Goal: Task Accomplishment & Management: Check status

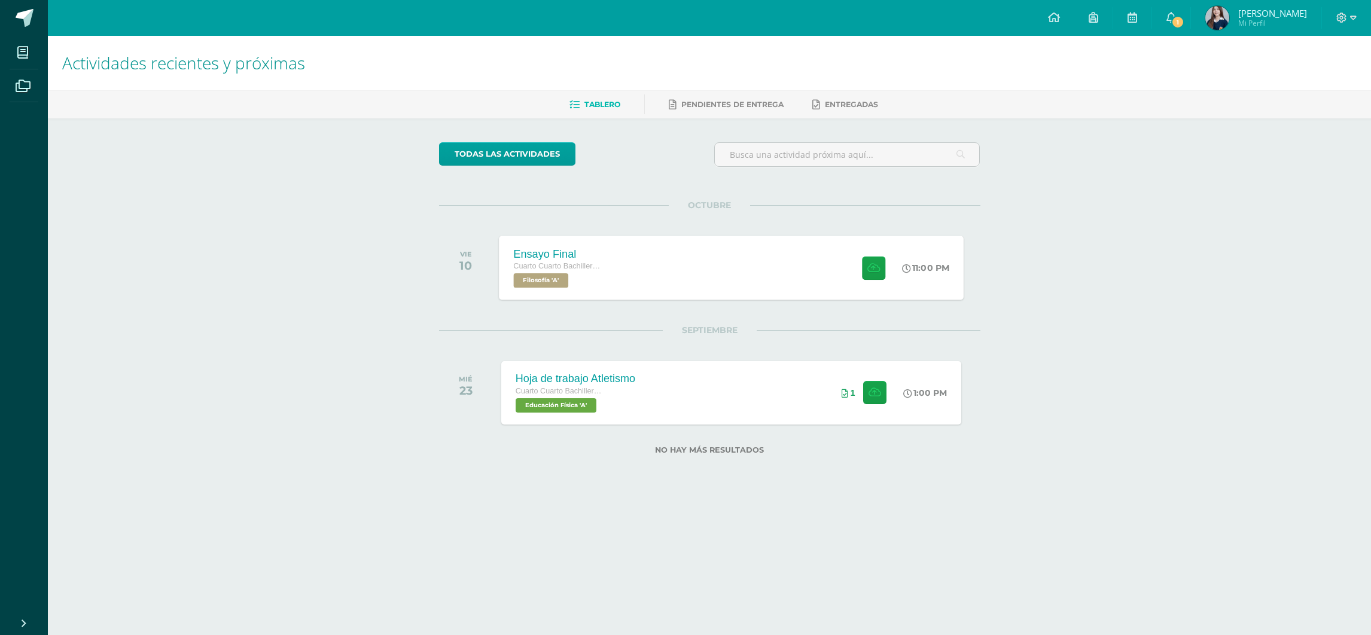
click at [713, 251] on div "Ensayo Final Cuarto Cuarto Bachillerato en Ciencias y Letras Filosofía 'A' 11:0…" at bounding box center [731, 268] width 465 height 64
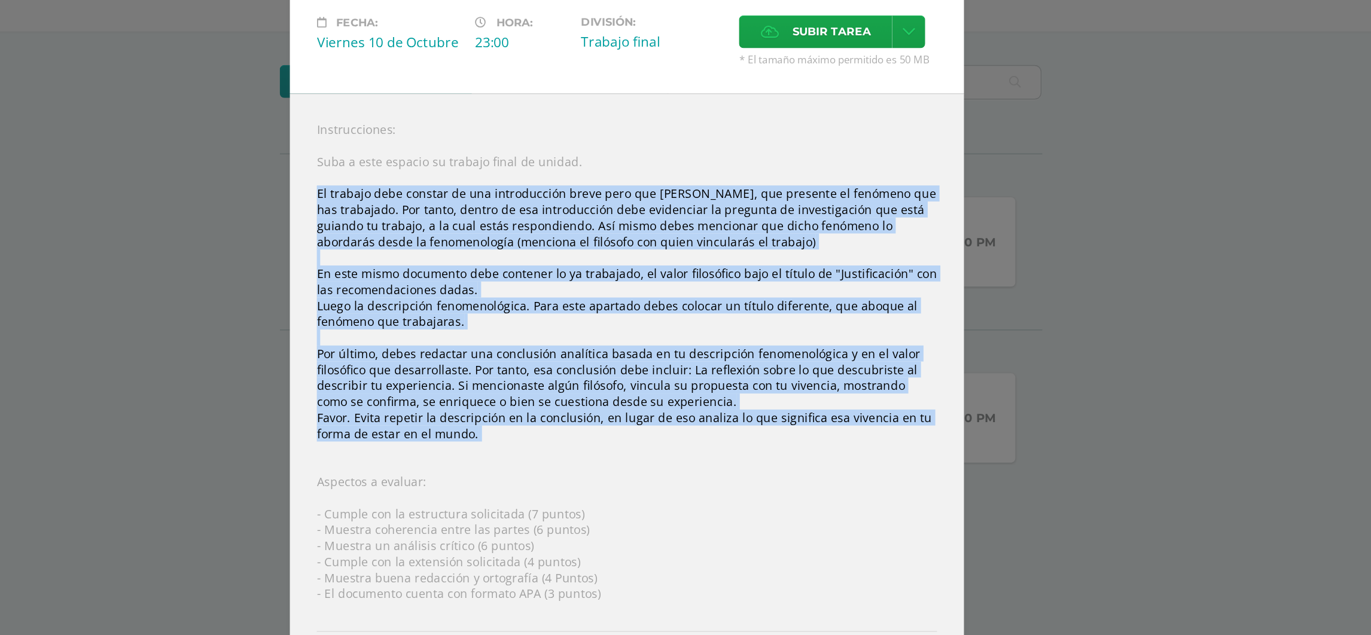
drag, startPoint x: 461, startPoint y: 241, endPoint x: 608, endPoint y: 416, distance: 229.7
click at [608, 416] on div "Instrucciones: Suba a este espacio su trabajo final de unidad. El trabajo debe …" at bounding box center [685, 388] width 479 height 450
copy div "Lo ipsumdo sita consect ad eli seddoeiusmod tempo inci utl etdol, mag aliquaen …"
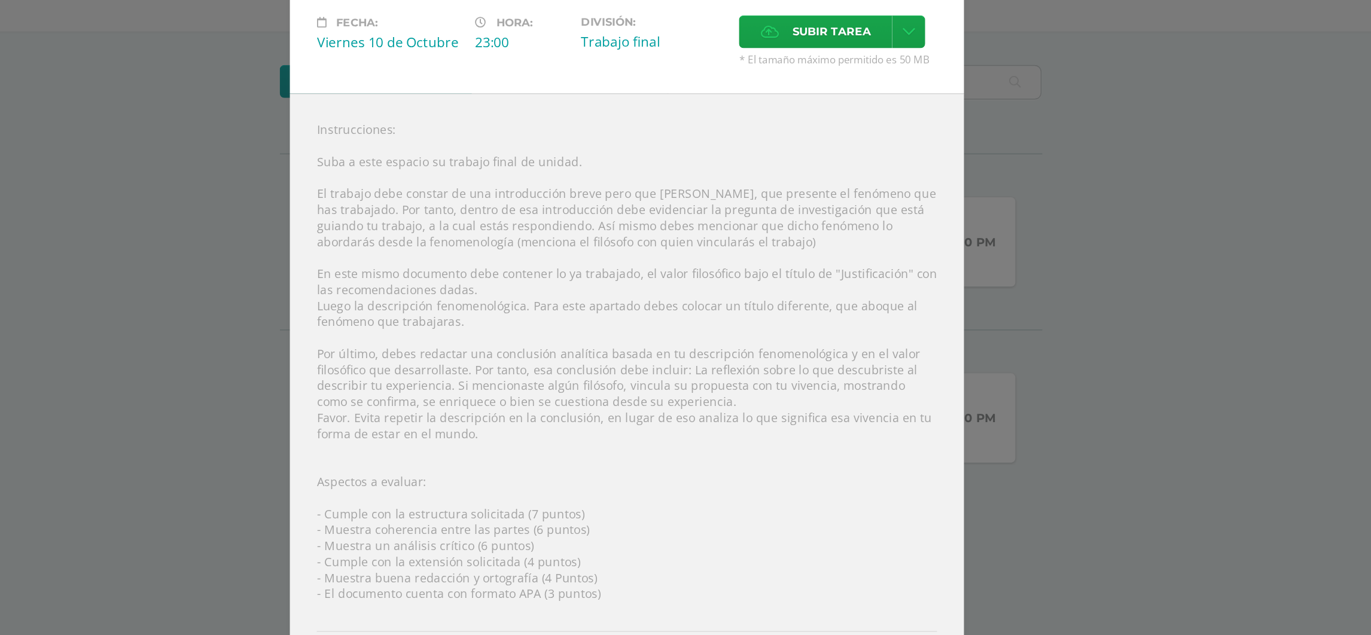
click at [475, 204] on div "Instrucciones: Suba a este espacio su trabajo final de unidad. El trabajo debe …" at bounding box center [685, 388] width 479 height 450
click at [465, 240] on div "Instrucciones: Suba a este espacio su trabajo final de unidad. El trabajo debe …" at bounding box center [685, 388] width 479 height 450
click at [462, 232] on div "Instrucciones: Suba a este espacio su trabajo final de unidad. El trabajo debe …" at bounding box center [685, 388] width 479 height 450
click at [465, 237] on div "Instrucciones: Suba a este espacio su trabajo final de unidad. El trabajo debe …" at bounding box center [685, 388] width 479 height 450
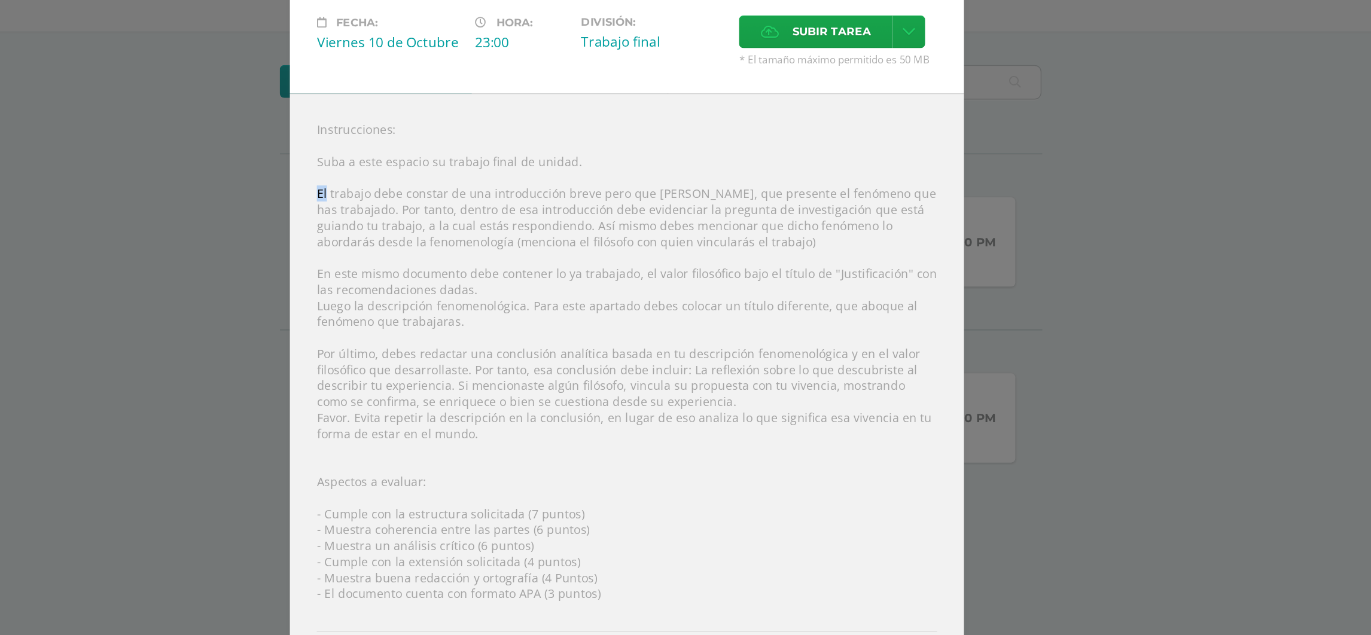
click at [465, 237] on div "Instrucciones: Suba a este espacio su trabajo final de unidad. El trabajo debe …" at bounding box center [685, 388] width 479 height 450
click at [454, 240] on div "Instrucciones: Suba a este espacio su trabajo final de unidad. El trabajo debe …" at bounding box center [685, 388] width 479 height 450
click at [896, 130] on link at bounding box center [885, 118] width 23 height 23
click at [783, 218] on div "Instrucciones: Suba a este espacio su trabajo final de unidad. El trabajo debe …" at bounding box center [685, 388] width 479 height 450
click at [683, 132] on div "Trabajo final" at bounding box center [704, 125] width 103 height 13
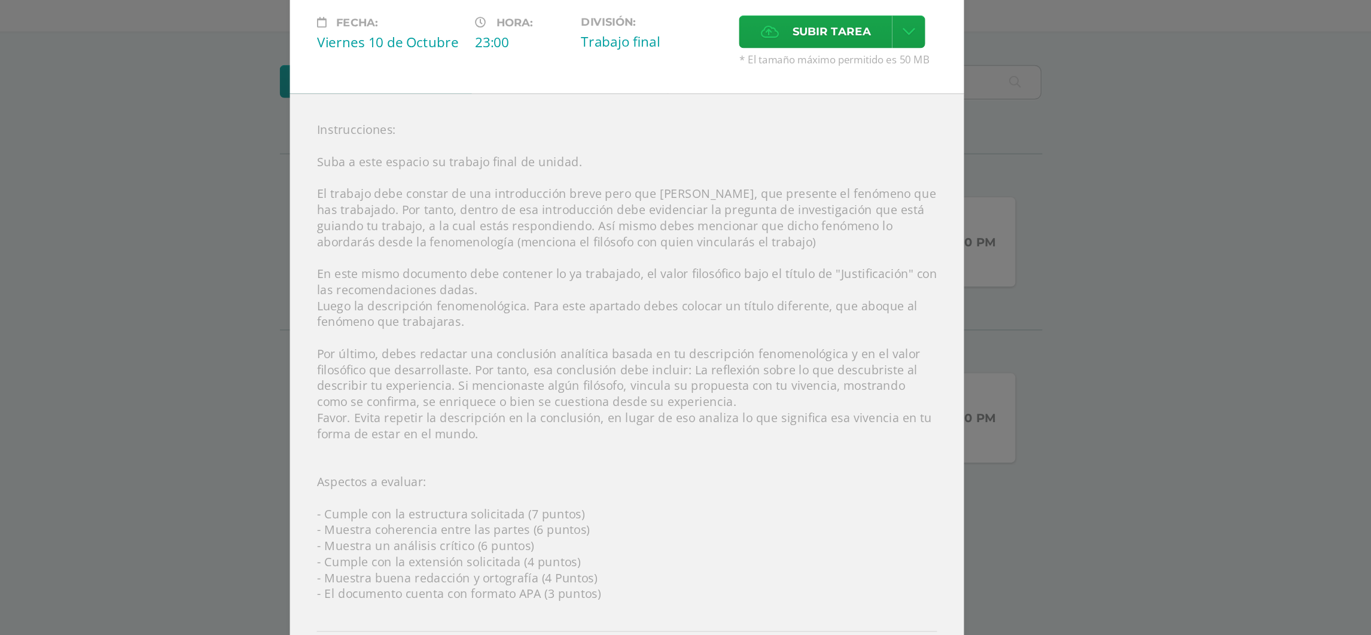
click at [683, 132] on div "Trabajo final" at bounding box center [704, 125] width 103 height 13
drag, startPoint x: 683, startPoint y: 133, endPoint x: 695, endPoint y: 136, distance: 11.6
click at [695, 132] on div "Trabajo final" at bounding box center [704, 125] width 103 height 13
drag, startPoint x: 695, startPoint y: 136, endPoint x: 669, endPoint y: 136, distance: 25.7
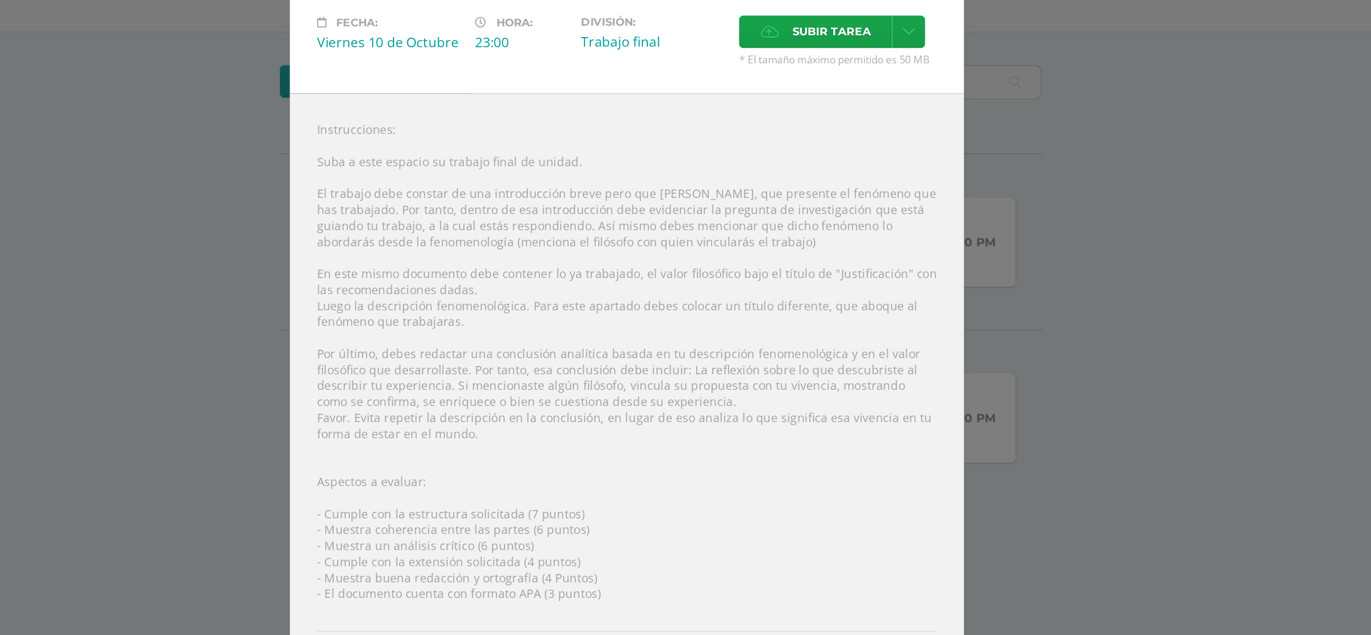
click at [669, 132] on div "Trabajo final" at bounding box center [704, 125] width 103 height 13
click at [479, 133] on div "Viernes 10 de Octubre" at bounding box center [516, 126] width 103 height 13
drag, startPoint x: 479, startPoint y: 136, endPoint x: 548, endPoint y: 139, distance: 68.8
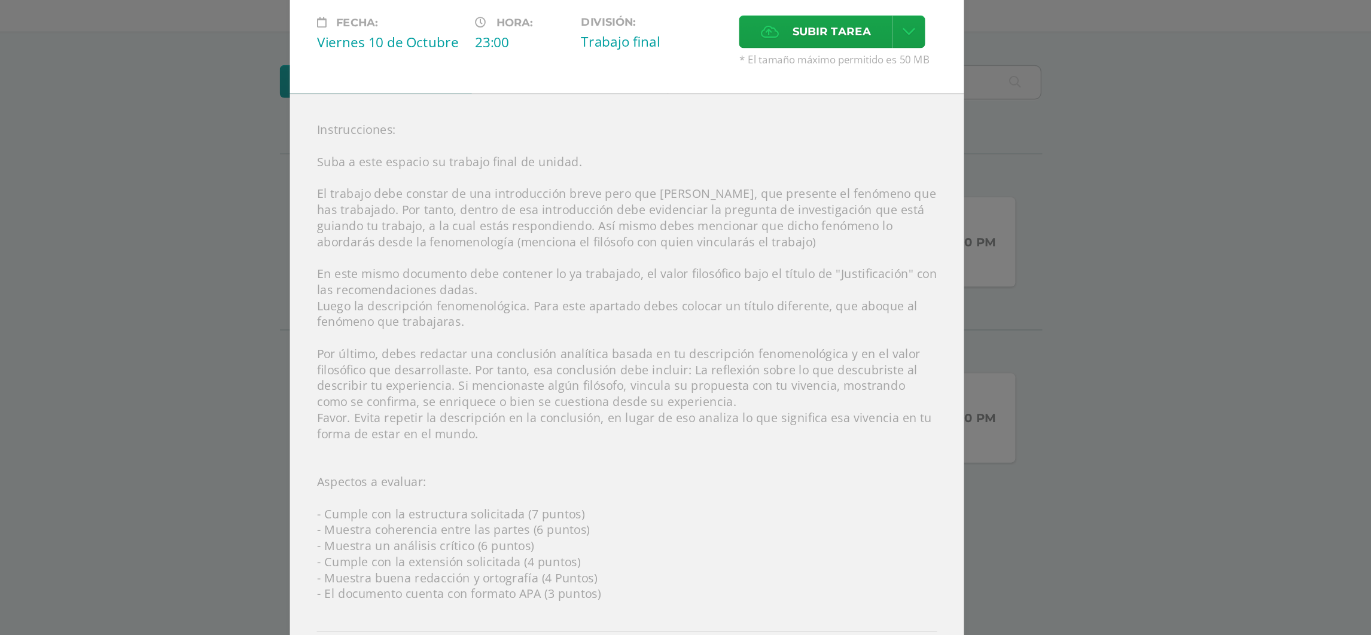
click at [548, 133] on div "Viernes 10 de Octubre" at bounding box center [516, 126] width 103 height 13
click at [475, 130] on div "Viernes 10 de Octubre" at bounding box center [516, 126] width 103 height 13
drag, startPoint x: 475, startPoint y: 130, endPoint x: 502, endPoint y: 136, distance: 27.6
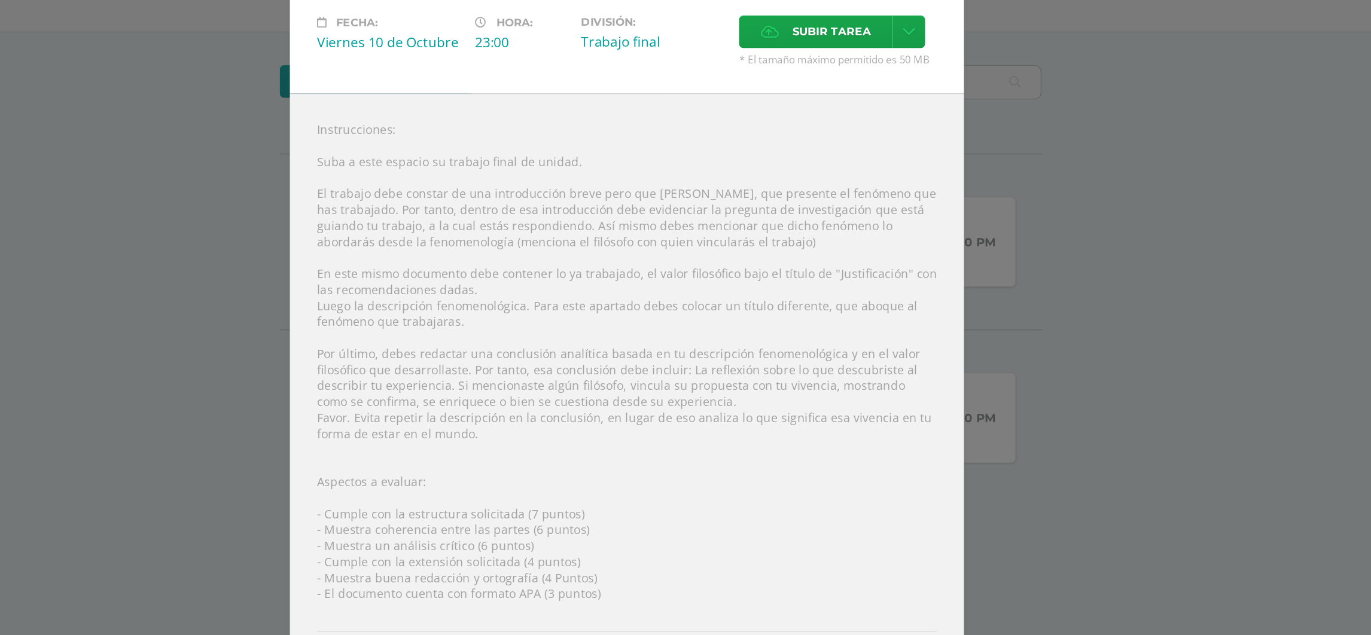
click at [502, 133] on div "Viernes 10 de Octubre" at bounding box center [516, 126] width 103 height 13
drag, startPoint x: 502, startPoint y: 136, endPoint x: 496, endPoint y: 136, distance: 6.0
click at [496, 133] on div "Viernes 10 de Octubre" at bounding box center [516, 126] width 103 height 13
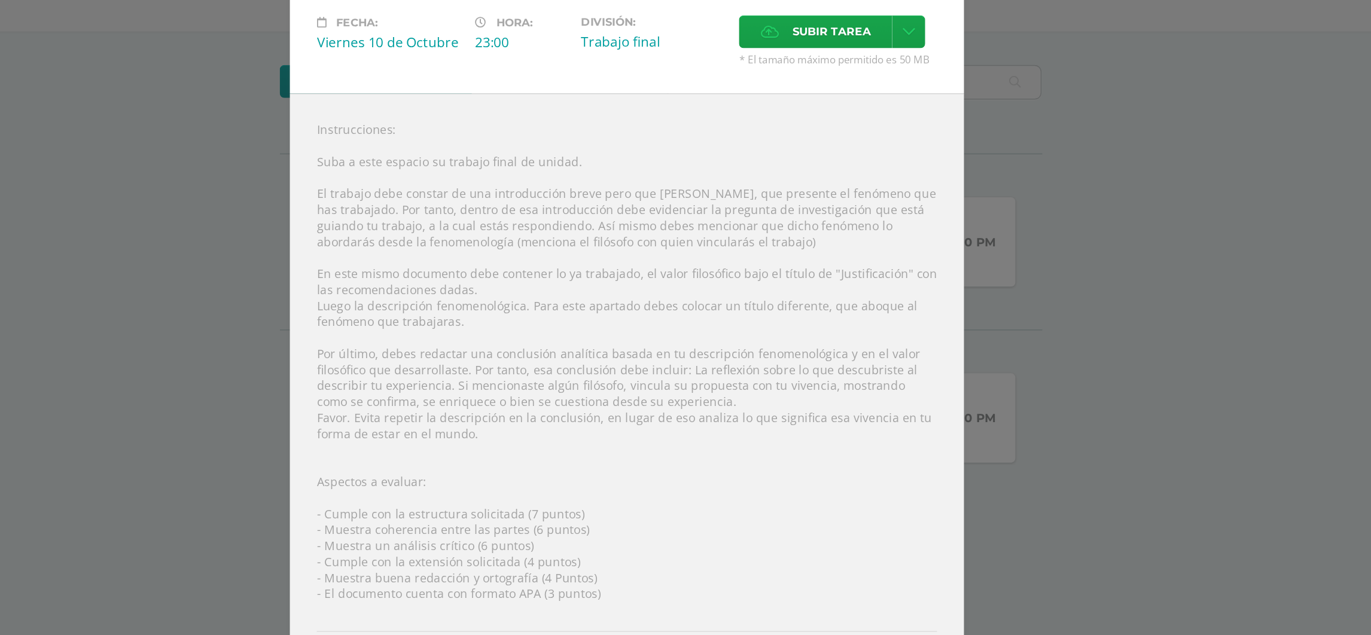
click at [463, 133] on div "Fecha: [DATE]" at bounding box center [517, 125] width 112 height 36
click at [469, 133] on div "Viernes 10 de Octubre" at bounding box center [516, 126] width 103 height 13
click at [457, 133] on div "Fecha: [DATE] Hora: 23:00 División: Trabajo final Subir tarea" at bounding box center [685, 125] width 479 height 75
click at [476, 222] on div "Instrucciones: Suba a este espacio su trabajo final de unidad. El trabajo debe …" at bounding box center [685, 388] width 479 height 450
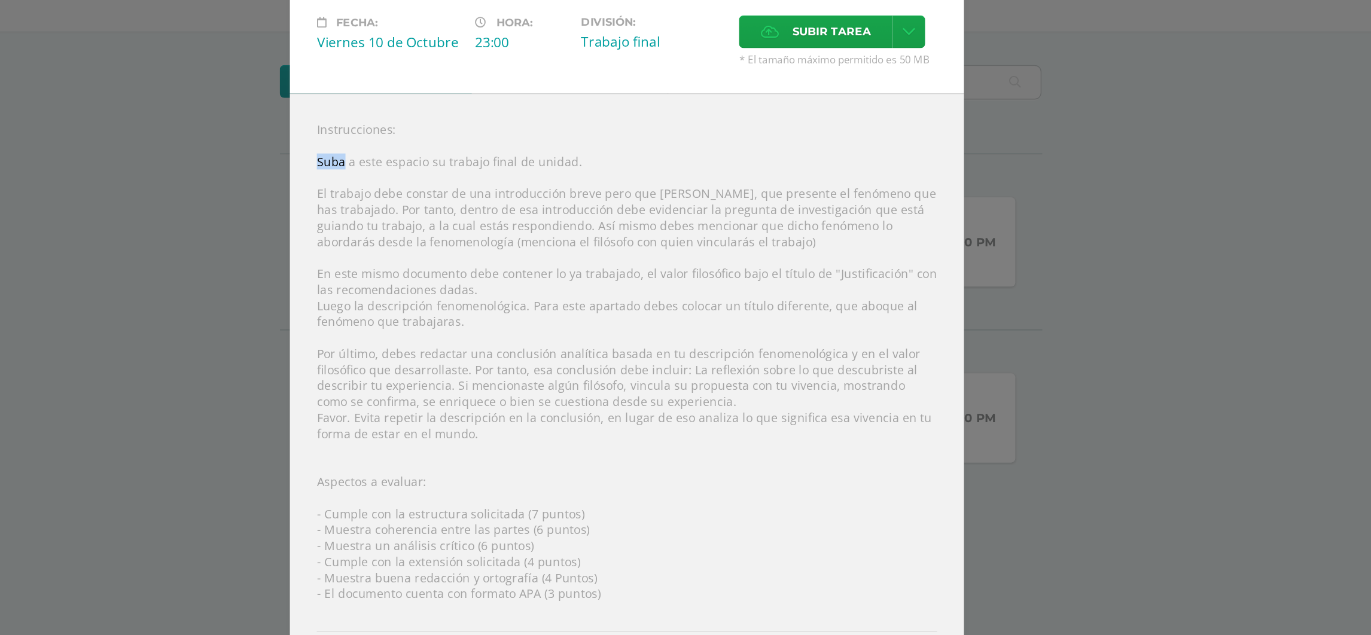
click at [476, 222] on div "Instrucciones: Suba a este espacio su trabajo final de unidad. El trabajo debe …" at bounding box center [685, 388] width 479 height 450
drag, startPoint x: 476, startPoint y: 222, endPoint x: 485, endPoint y: 202, distance: 22.5
click at [485, 202] on div "Instrucciones: Suba a este espacio su trabajo final de unidad. El trabajo debe …" at bounding box center [685, 388] width 479 height 450
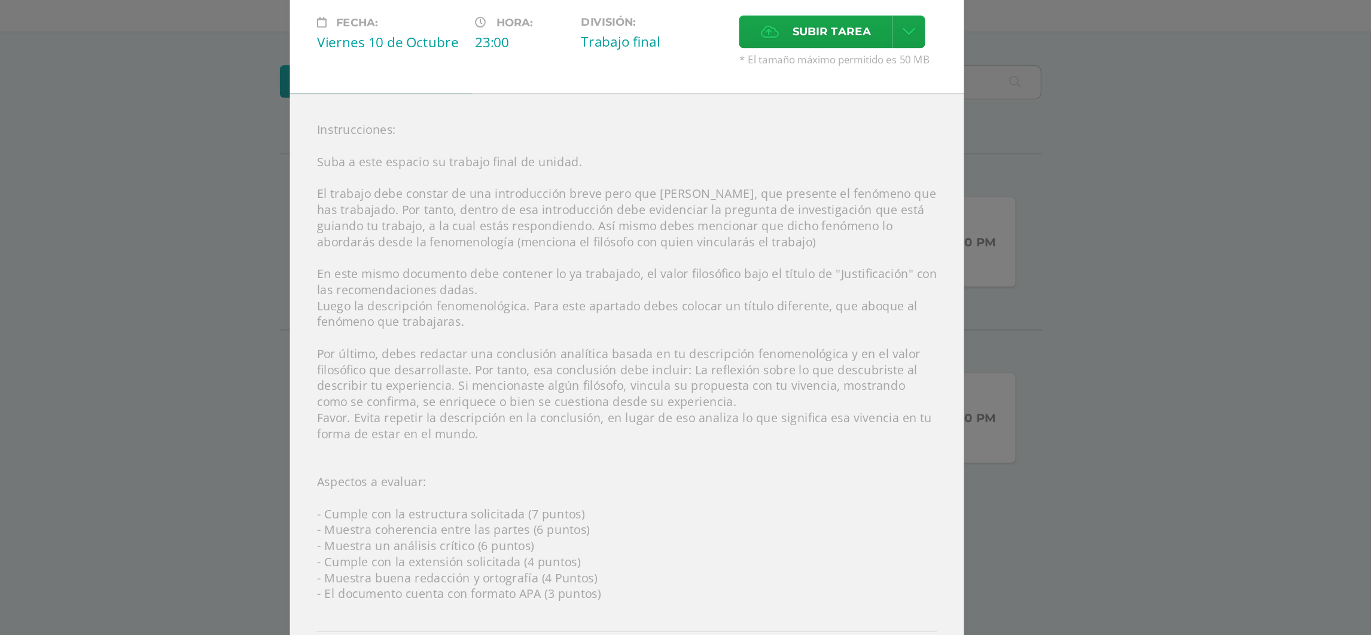
click at [485, 202] on div "Instrucciones: Suba a este espacio su trabajo final de unidad. El trabajo debe …" at bounding box center [685, 388] width 479 height 450
click at [495, 133] on div "Viernes 10 de Octubre" at bounding box center [516, 126] width 103 height 13
click at [484, 185] on div "Instrucciones: Suba a este espacio su trabajo final de unidad. El trabajo debe …" at bounding box center [685, 388] width 479 height 450
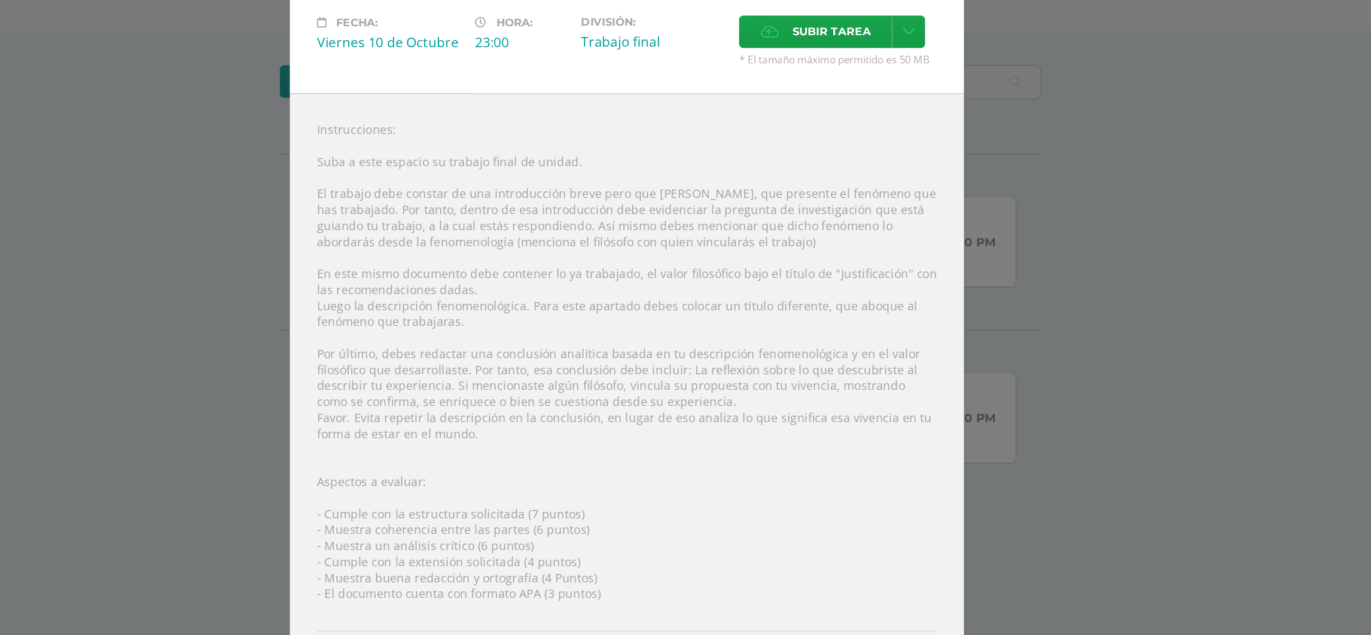
click at [462, 188] on div "Instrucciones: Suba a este espacio su trabajo final de unidad. El trabajo debe …" at bounding box center [685, 388] width 479 height 450
click at [457, 196] on div "Instrucciones: Suba a este espacio su trabajo final de unidad. El trabajo debe …" at bounding box center [685, 388] width 479 height 450
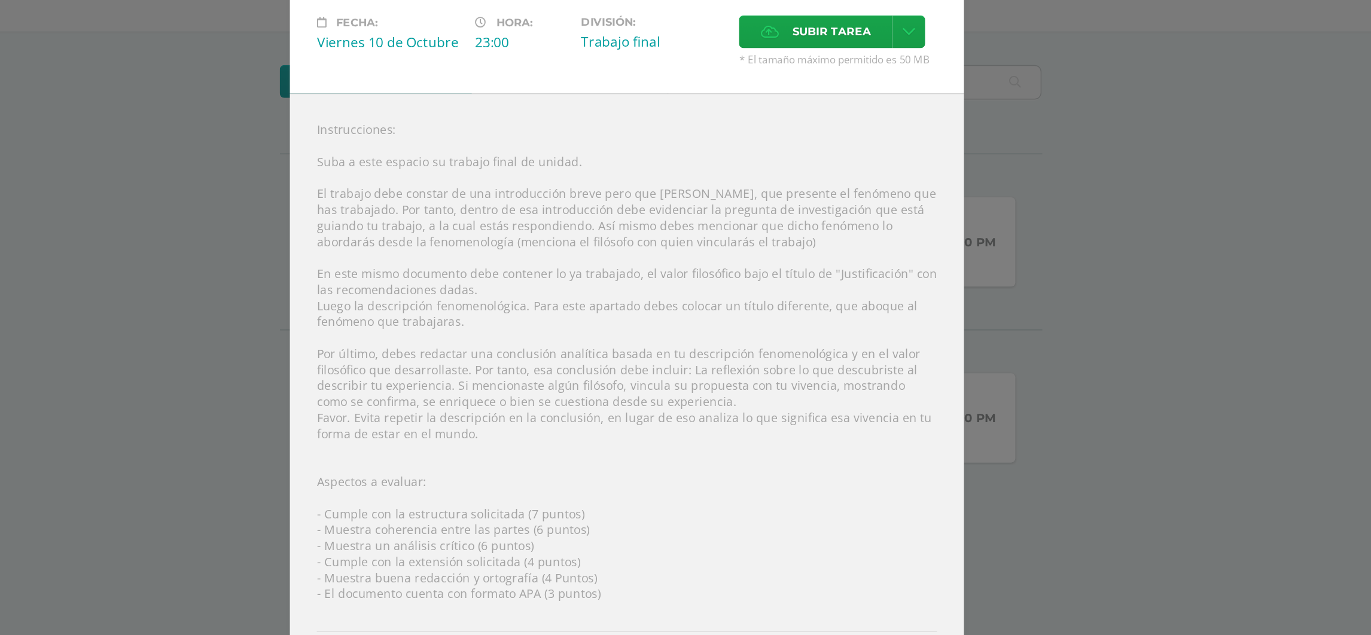
click at [467, 192] on div "Instrucciones: Suba a este espacio su trabajo final de unidad. El trabajo debe …" at bounding box center [685, 388] width 479 height 450
click at [462, 193] on div "Instrucciones: Suba a este espacio su trabajo final de unidad. El trabajo debe …" at bounding box center [685, 388] width 479 height 450
click at [486, 174] on div "Instrucciones: Suba a este espacio su trabajo final de unidad. El trabajo debe …" at bounding box center [685, 388] width 479 height 450
click at [488, 133] on div "Viernes 10 de Octubre" at bounding box center [516, 126] width 103 height 13
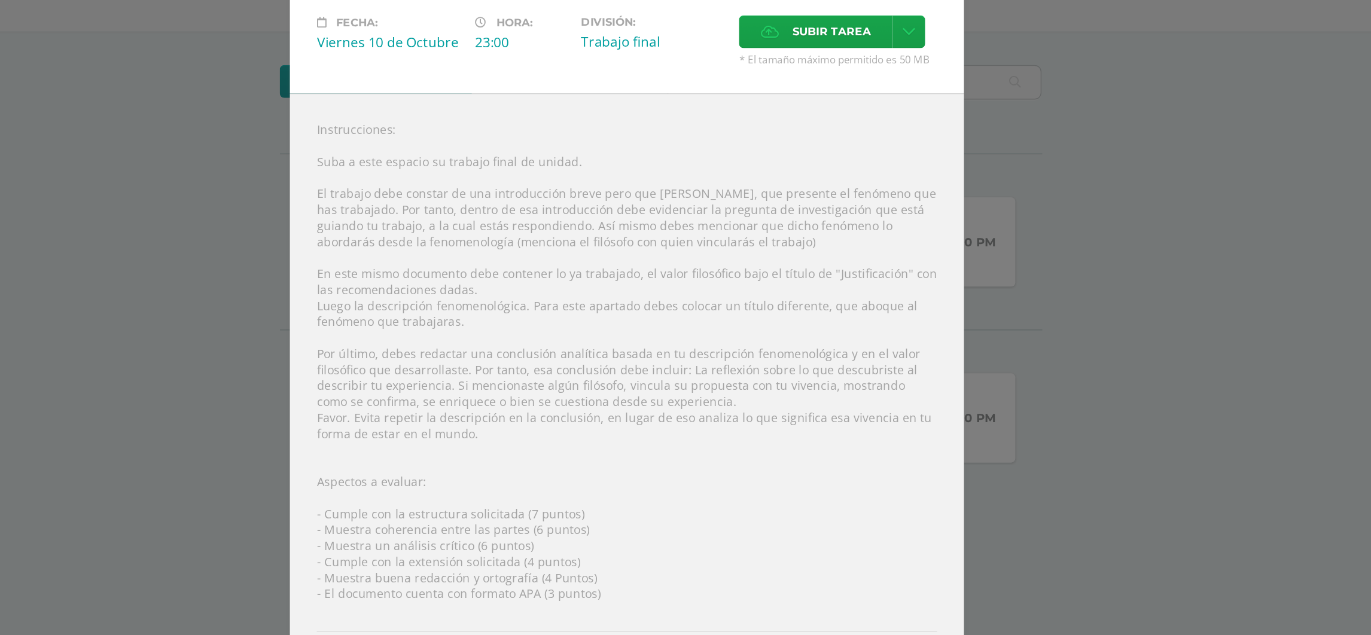
click at [488, 133] on div "Viernes 10 de Octubre" at bounding box center [516, 126] width 103 height 13
drag, startPoint x: 488, startPoint y: 138, endPoint x: 477, endPoint y: 172, distance: 35.9
click at [477, 172] on div "Ensayo Final Filosofía Fecha: [DATE] Hora: 23:00 División: Trabajo final" at bounding box center [685, 317] width 479 height 591
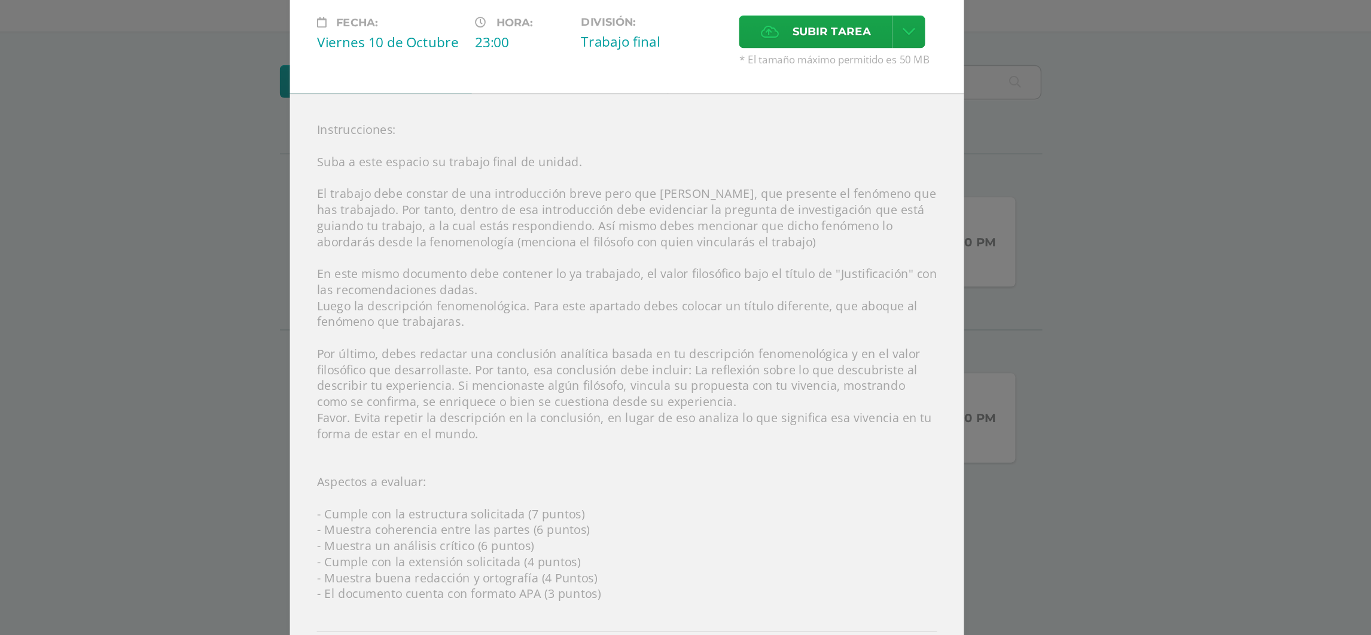
click at [477, 172] on div "Instrucciones: Suba a este espacio su trabajo final de unidad. El trabajo debe …" at bounding box center [685, 388] width 479 height 450
click at [458, 206] on div "Instrucciones: Suba a este espacio su trabajo final de unidad. El trabajo debe …" at bounding box center [685, 388] width 479 height 450
click at [464, 191] on div "Instrucciones: Suba a este espacio su trabajo final de unidad. El trabajo debe …" at bounding box center [685, 388] width 479 height 450
click at [458, 193] on div "Instrucciones: Suba a este espacio su trabajo final de unidad. El trabajo debe …" at bounding box center [685, 388] width 479 height 450
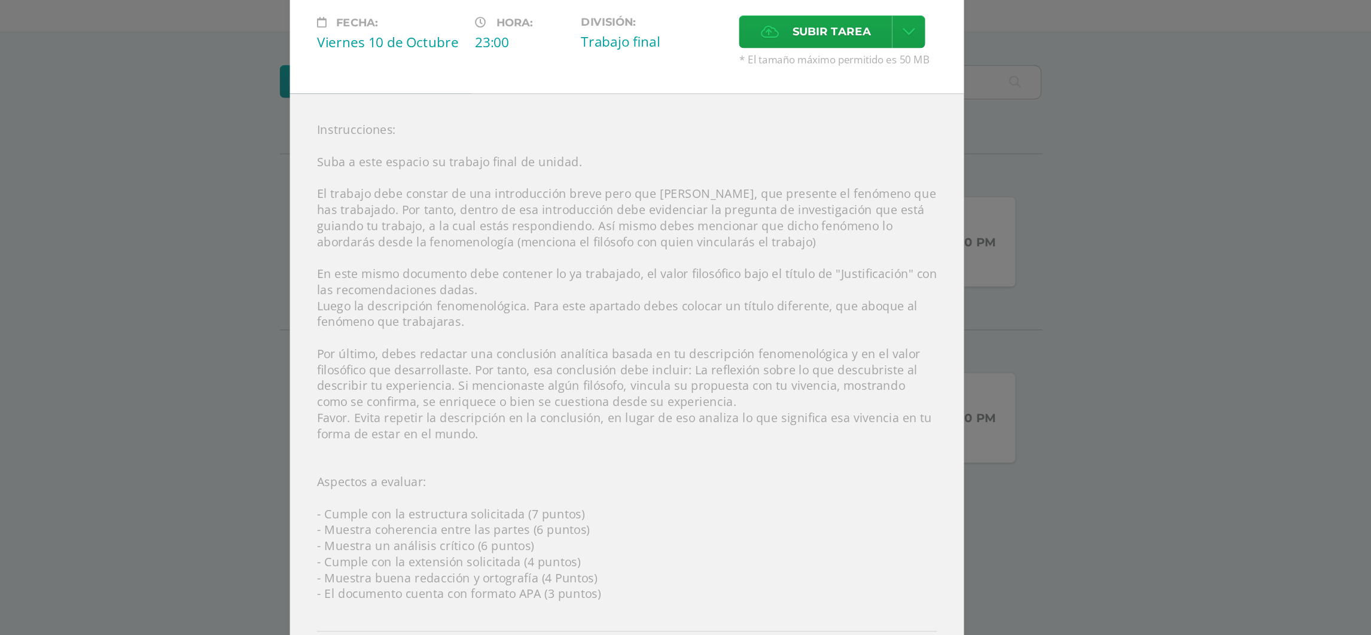
click at [466, 199] on div "Instrucciones: Suba a este espacio su trabajo final de unidad. El trabajo debe …" at bounding box center [685, 388] width 479 height 450
click at [459, 195] on div "Instrucciones: Suba a este espacio su trabajo final de unidad. El trabajo debe …" at bounding box center [685, 388] width 479 height 450
click at [493, 194] on div "Instrucciones: Suba a este espacio su trabajo final de unidad. El trabajo debe …" at bounding box center [685, 388] width 479 height 450
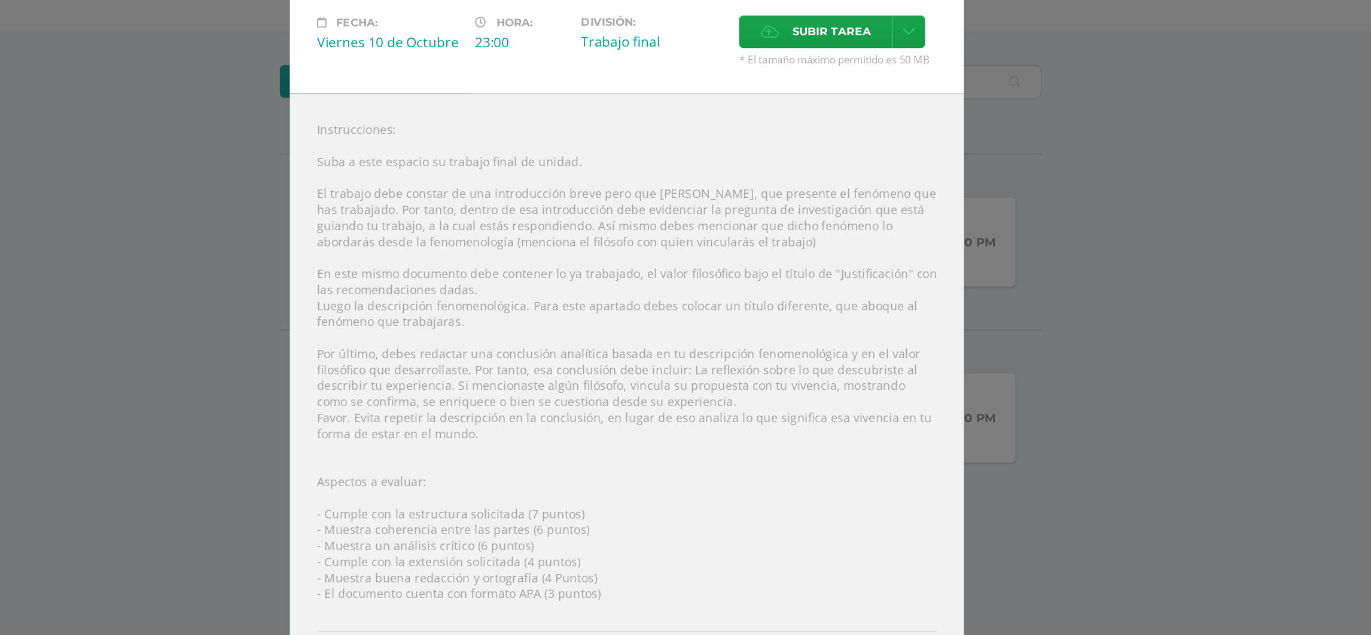
click at [463, 192] on div "Instrucciones: Suba a este espacio su trabajo final de unidad. El trabajo debe …" at bounding box center [685, 388] width 479 height 450
click at [464, 191] on div "Instrucciones: Suba a este espacio su trabajo final de unidad. El trabajo debe …" at bounding box center [685, 388] width 479 height 450
click at [456, 190] on div "Instrucciones: Suba a este espacio su trabajo final de unidad. El trabajo debe …" at bounding box center [685, 388] width 479 height 450
click at [476, 222] on div "Instrucciones: Suba a este espacio su trabajo final de unidad. El trabajo debe …" at bounding box center [685, 388] width 479 height 450
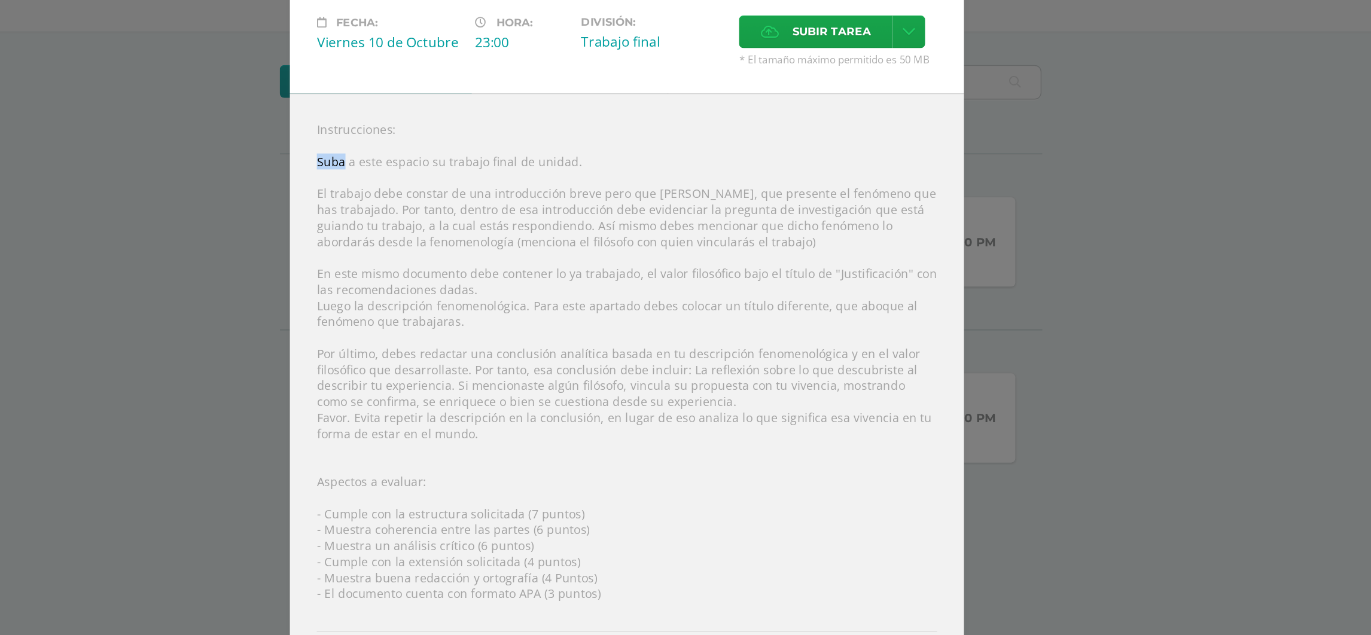
click at [476, 222] on div "Instrucciones: Suba a este espacio su trabajo final de unidad. El trabajo debe …" at bounding box center [685, 388] width 479 height 450
click at [471, 195] on div "Instrucciones: Suba a este espacio su trabajo final de unidad. El trabajo debe …" at bounding box center [685, 388] width 479 height 450
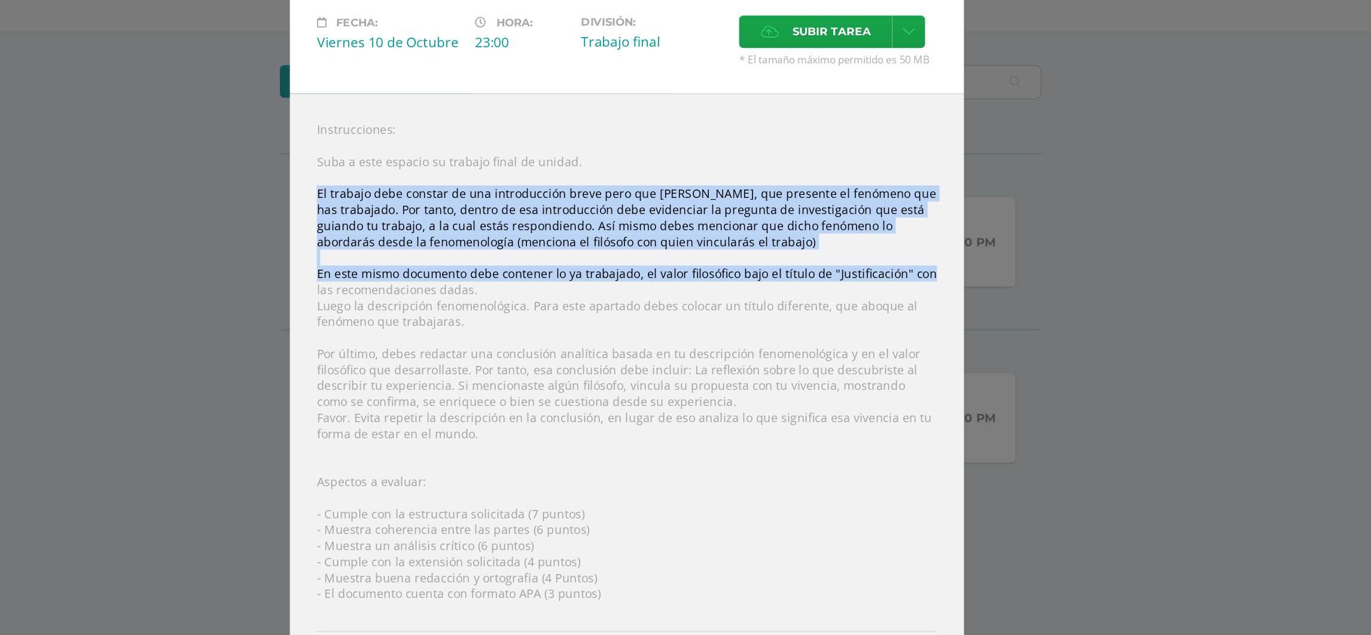
drag, startPoint x: 1205, startPoint y: 292, endPoint x: 1200, endPoint y: 261, distance: 31.1
click at [1200, 261] on div "Ensayo Final Filosofía Fecha: [DATE] Hora: 23:00 División: Trabajo final" at bounding box center [686, 317] width 1362 height 591
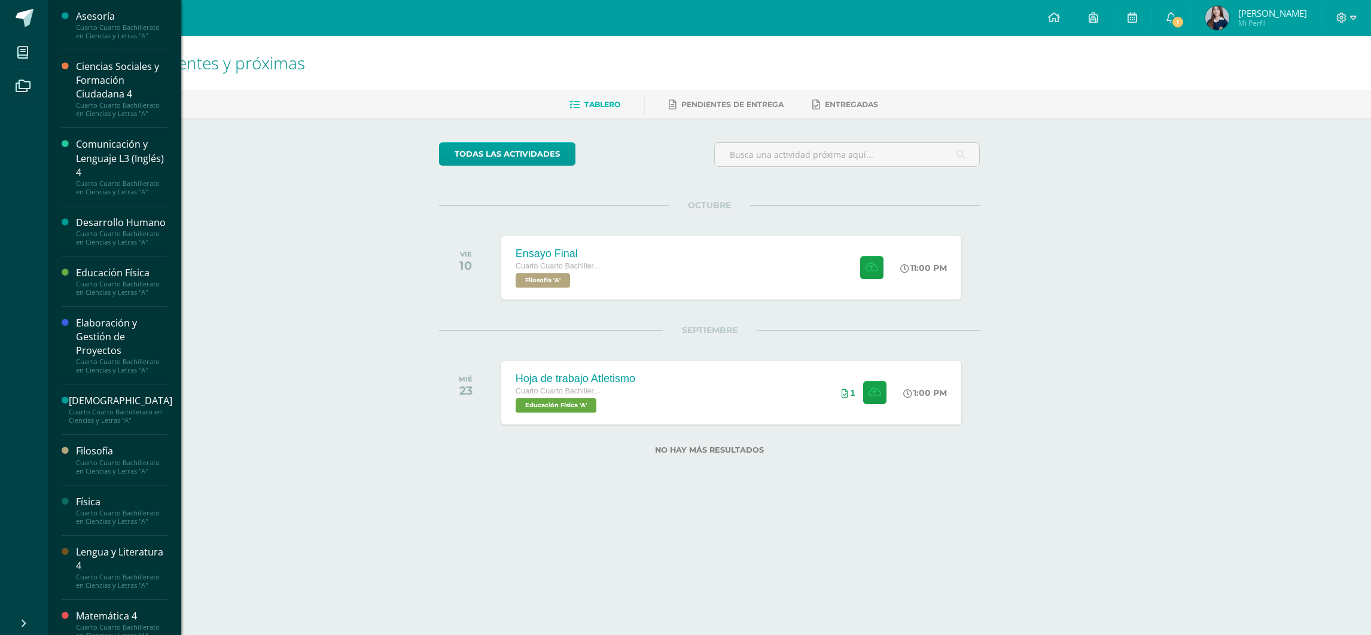
click at [115, 458] on div "Filosofía" at bounding box center [121, 452] width 91 height 14
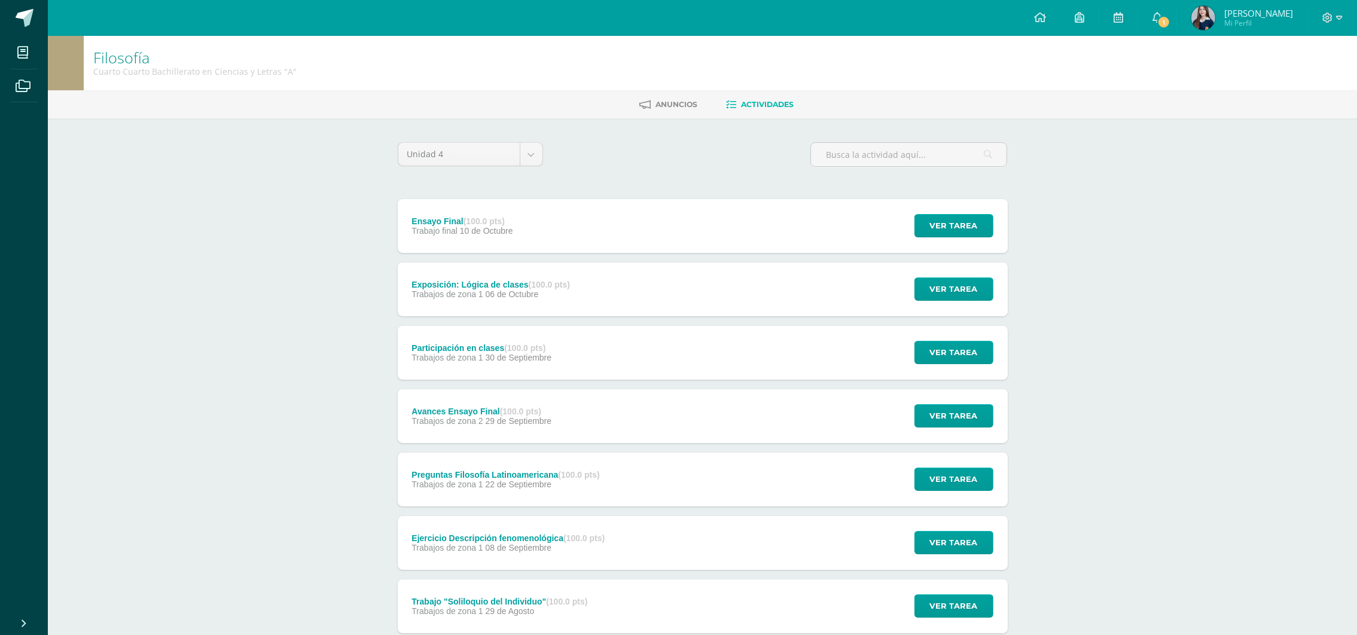
click at [712, 418] on div "Avances Ensayo Final (100.0 pts) Trabajos de zona 2 29 de Septiembre Ver tarea …" at bounding box center [703, 416] width 610 height 54
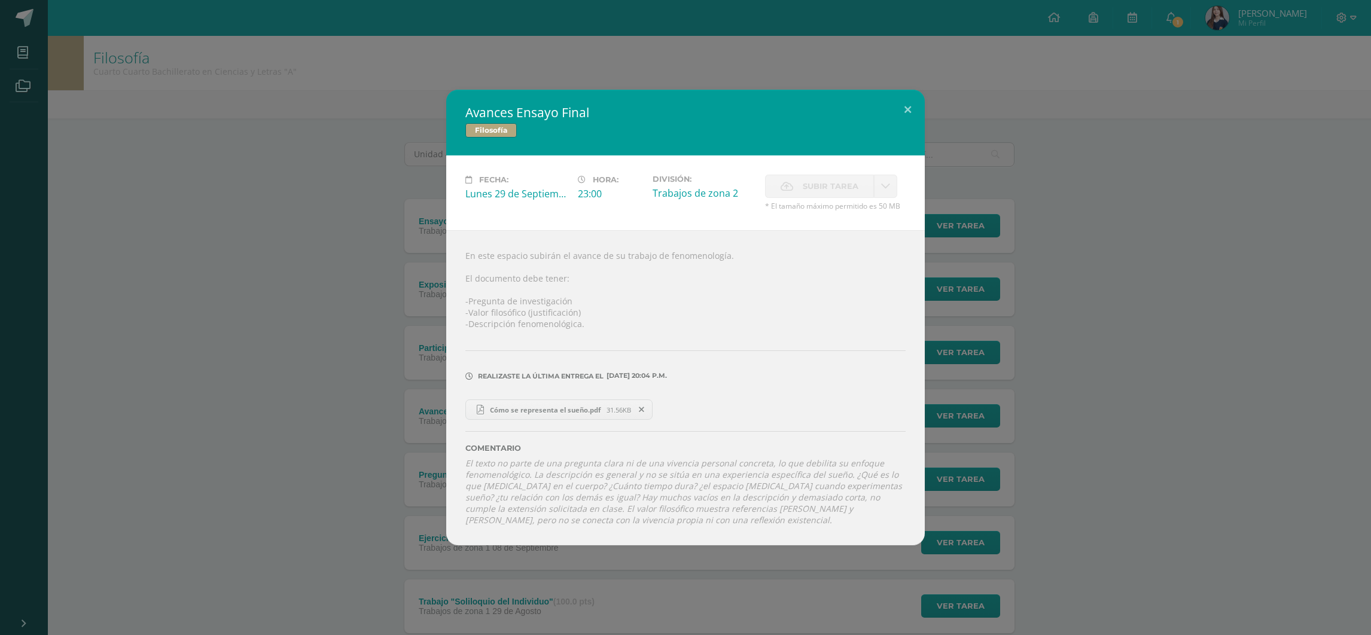
click at [586, 407] on span "Cómo se representa el sueño.pdf" at bounding box center [545, 410] width 123 height 9
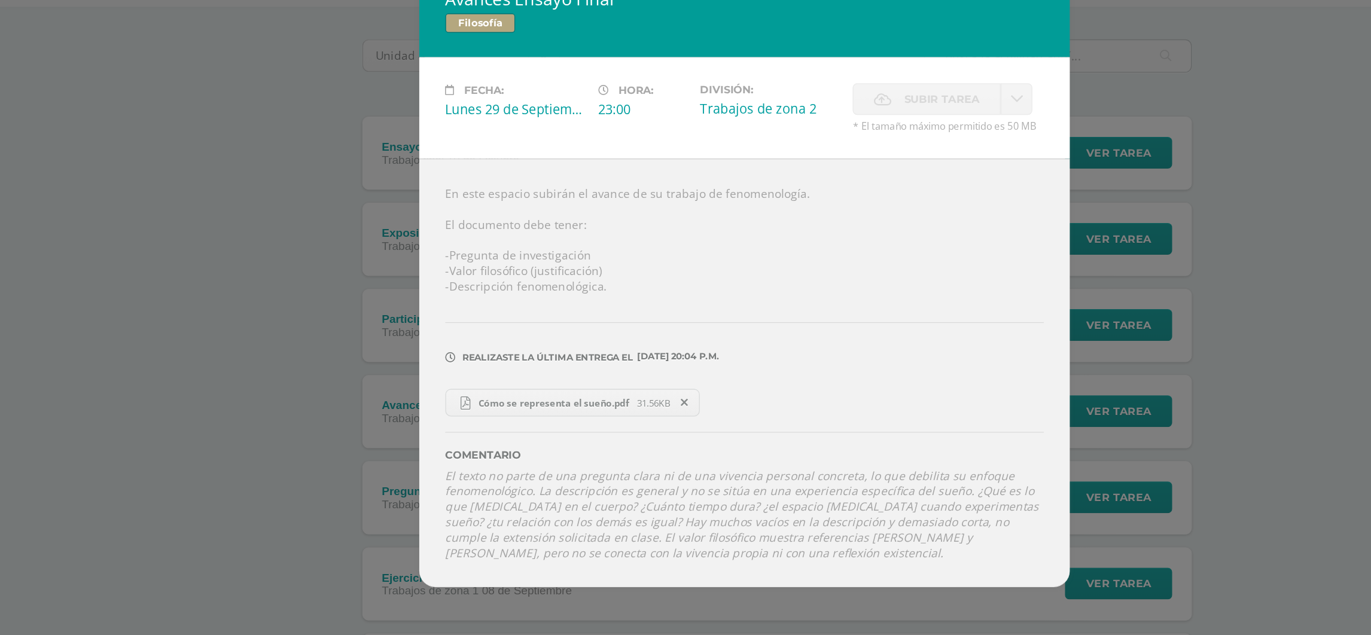
click at [495, 371] on label "Realizaste la última entrega el 29 DE Septiembre A LAS 20:04 p.m." at bounding box center [685, 371] width 440 height 17
click at [496, 373] on label "Realizaste la última entrega el 29 DE Septiembre A LAS 20:04 p.m." at bounding box center [685, 371] width 440 height 17
drag, startPoint x: 496, startPoint y: 373, endPoint x: 561, endPoint y: 441, distance: 94.4
click at [561, 441] on div "Comentario El texto no parte de una pregunta clara ni de una vivencia personal …" at bounding box center [685, 473] width 440 height 106
